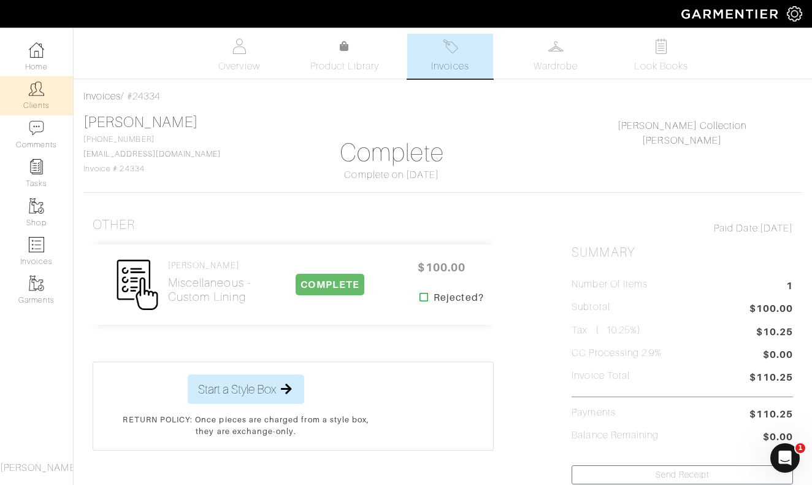
click at [42, 95] on img at bounding box center [36, 88] width 15 height 15
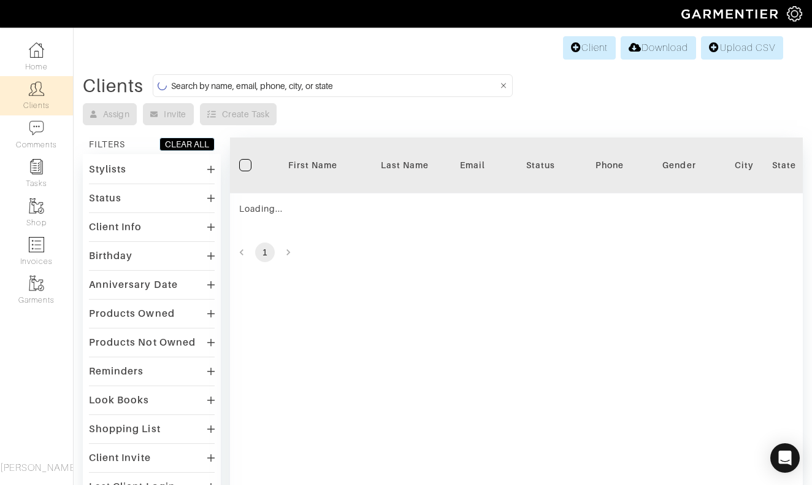
click at [359, 83] on input at bounding box center [334, 85] width 327 height 15
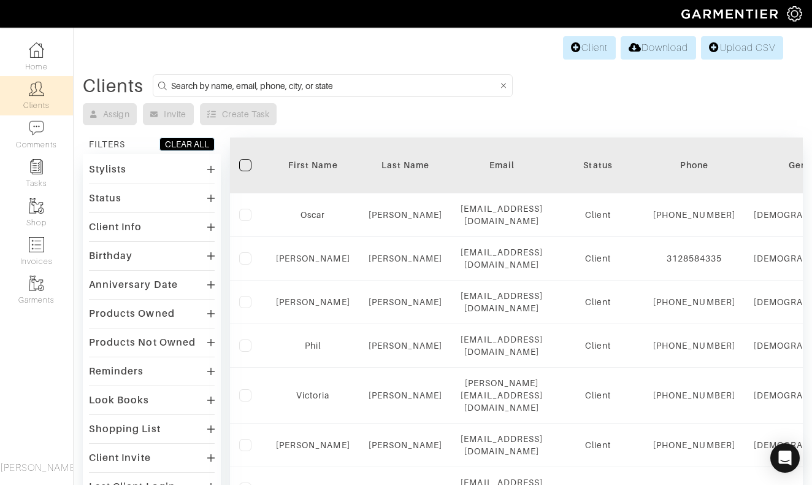
click at [329, 83] on input at bounding box center [334, 85] width 327 height 15
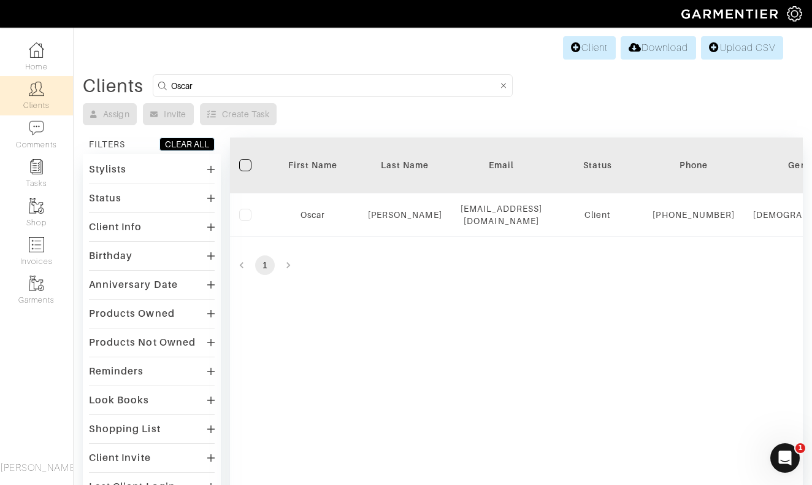
type input "Oscar"
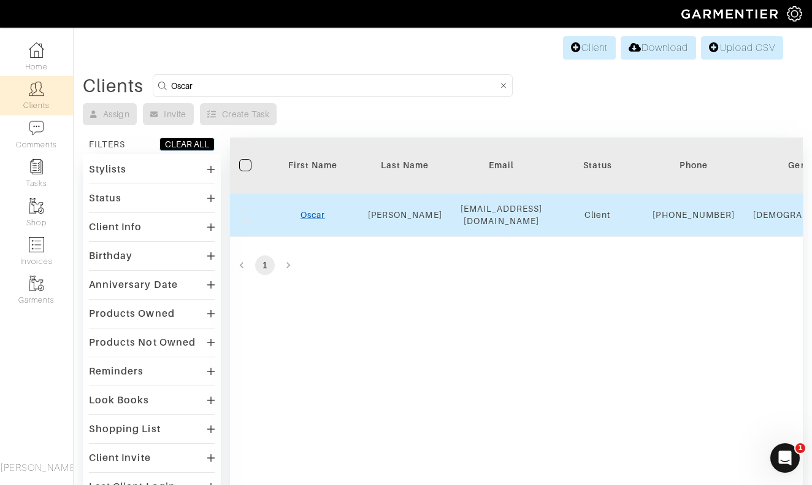
drag, startPoint x: 329, startPoint y: 83, endPoint x: 307, endPoint y: 220, distance: 138.5
click at [307, 220] on link "Oscar" at bounding box center [313, 215] width 25 height 10
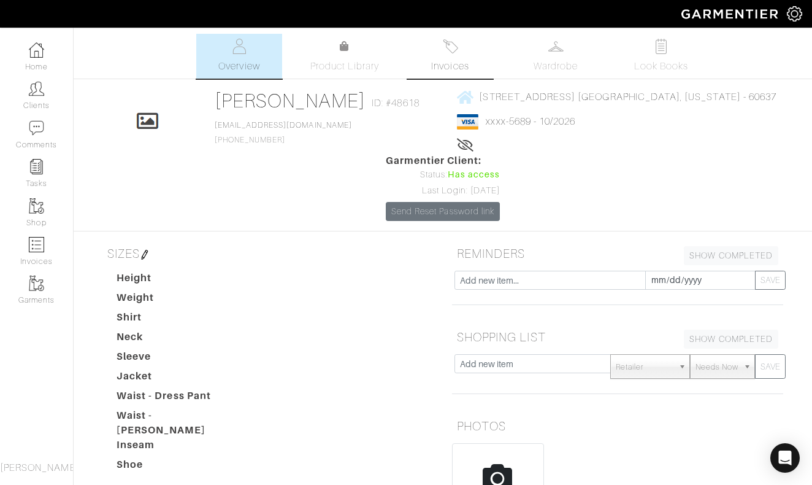
click at [449, 56] on link "Invoices" at bounding box center [450, 56] width 86 height 45
